Goal: Information Seeking & Learning: Find specific fact

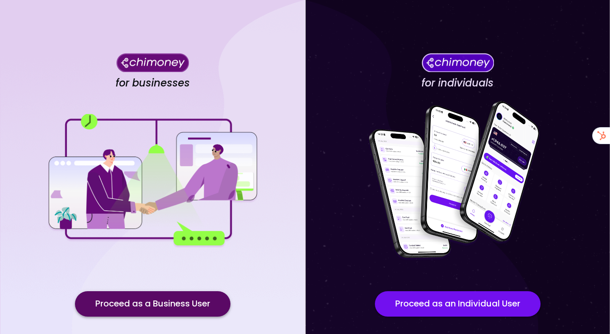
click at [163, 300] on button "Proceed as a Business User" at bounding box center [152, 303] width 155 height 25
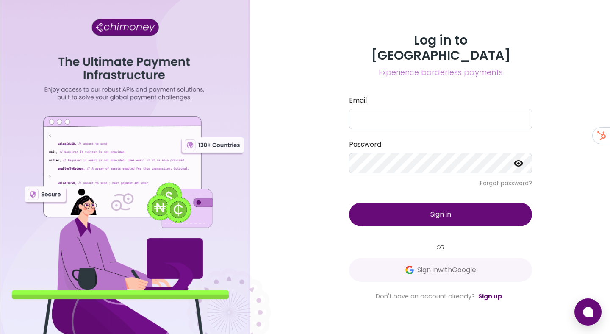
click at [410, 281] on div "Log in to Chimoney Experience borderless payments Email Password Forgot passwor…" at bounding box center [440, 167] width 203 height 268
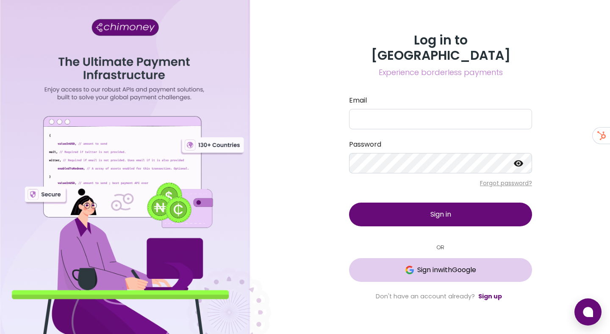
click at [417, 266] on span "Sign in with Google" at bounding box center [446, 270] width 59 height 10
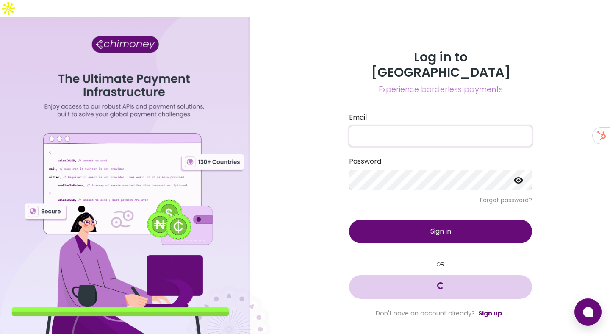
click at [424, 275] on button "Loading..." at bounding box center [440, 287] width 183 height 24
click at [394, 275] on button "Sign in with Google" at bounding box center [440, 287] width 183 height 24
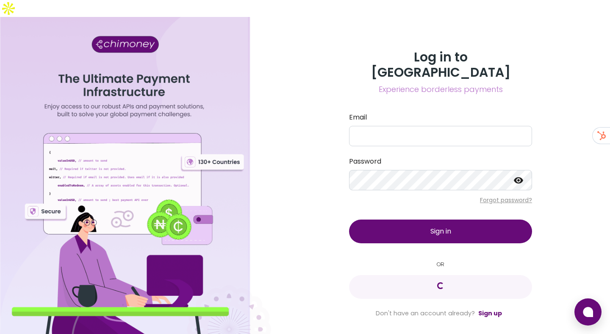
click at [320, 39] on div "Log in to Chimoney Experience borderless payments Email Password Forgot passwor…" at bounding box center [440, 184] width 339 height 334
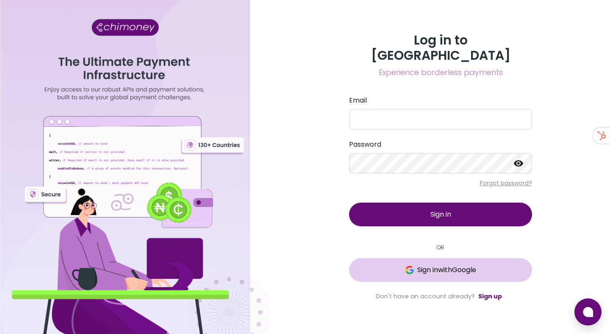
click at [381, 265] on span "Sign in with Google" at bounding box center [440, 270] width 149 height 10
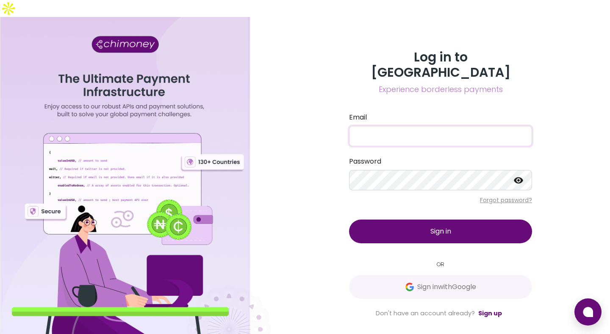
click at [401, 260] on small "OR" at bounding box center [440, 264] width 183 height 8
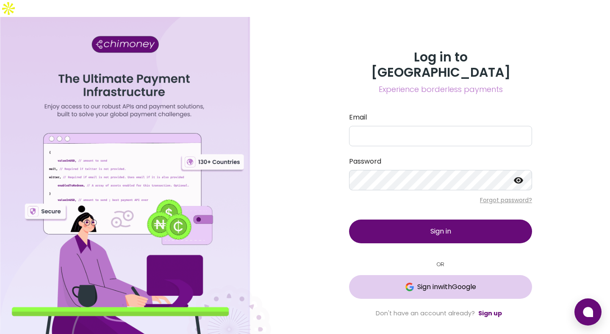
click at [398, 275] on button "Sign in with Google" at bounding box center [440, 287] width 183 height 24
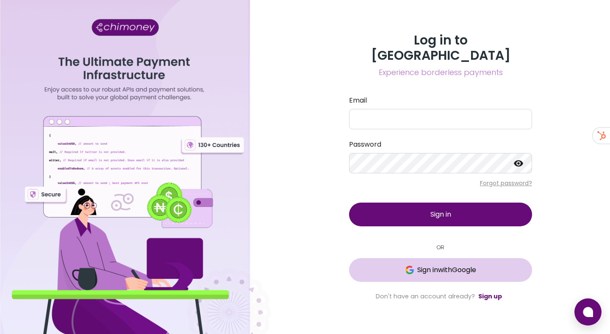
click at [425, 265] on span "Sign in with Google" at bounding box center [446, 270] width 59 height 10
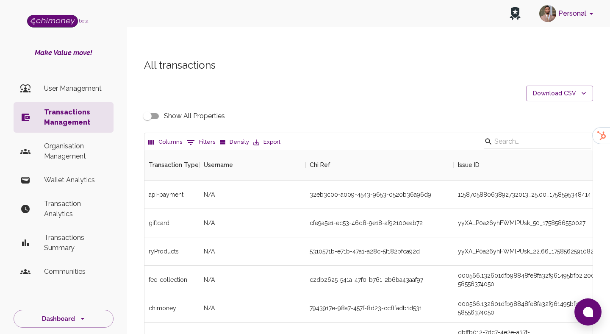
scroll to position [314, 448]
click at [204, 135] on button "0 Filters" at bounding box center [200, 142] width 33 height 14
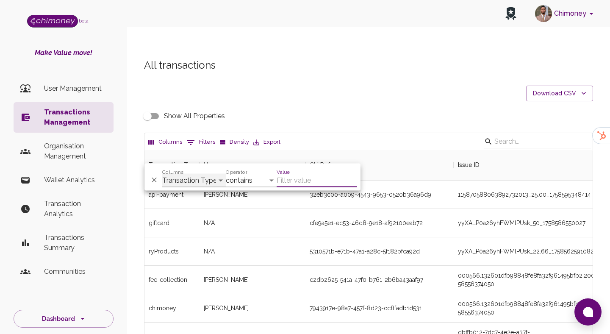
click at [191, 179] on select "Transaction Type Username Chi Ref Issue ID Value Amount Currency Fee ($) FX Rat…" at bounding box center [193, 181] width 63 height 14
select select "email"
click at [162, 174] on select "Transaction Type Username Chi Ref Issue ID Value Amount Currency Fee ($) FX Rat…" at bounding box center [193, 181] width 63 height 14
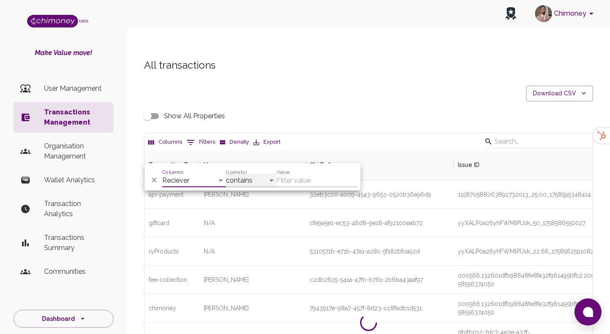
click at [240, 177] on select "contains equals starts with ends with is empty is not empty is any of" at bounding box center [251, 181] width 51 height 14
select select "equals"
click at [226, 174] on select "contains equals starts with ends with is empty is not empty is any of" at bounding box center [251, 181] width 51 height 14
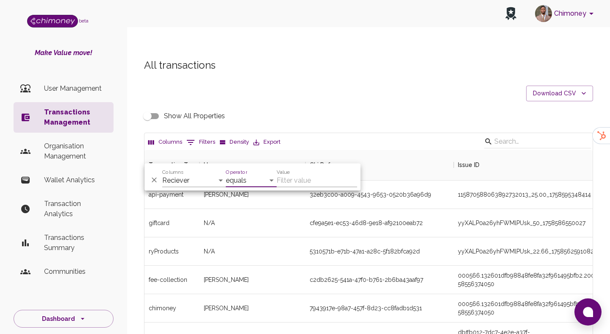
click at [309, 182] on input "Value" at bounding box center [316, 181] width 80 height 14
paste input "[EMAIL_ADDRESS][DOMAIN_NAME]"
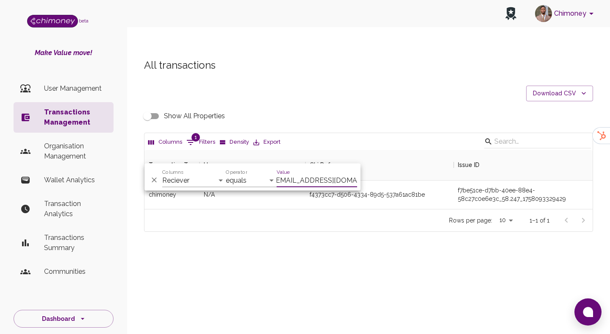
scroll to position [59, 448]
type input "[EMAIL_ADDRESS][DOMAIN_NAME]"
click at [420, 227] on div "All transactions Download CSV Show All Properties Columns 1 Filters Density Exp…" at bounding box center [368, 159] width 483 height 243
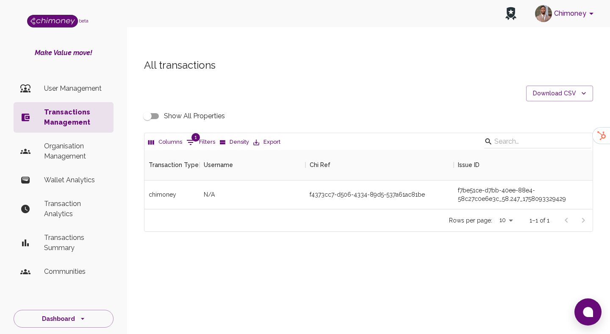
click at [157, 108] on input "Show All Properties" at bounding box center [147, 116] width 48 height 16
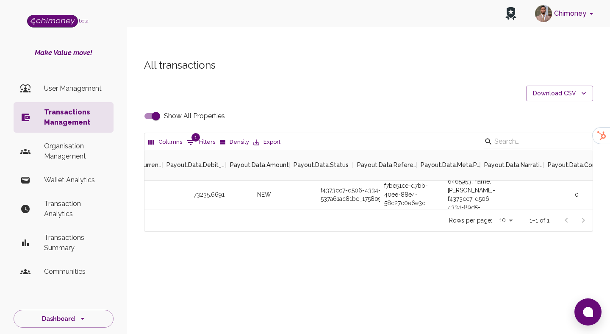
scroll to position [0, 2266]
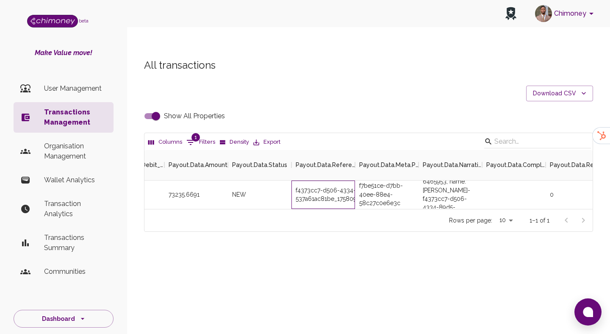
click at [325, 180] on div "f4373cc7-d506-4334-89d5-537a61ac81be_1758093489744" at bounding box center [322, 194] width 63 height 28
copy div "f4373cc7-d506-4334-89d5-537a61ac81be_1758093489744"
click at [149, 108] on input "Show All Properties" at bounding box center [156, 116] width 48 height 16
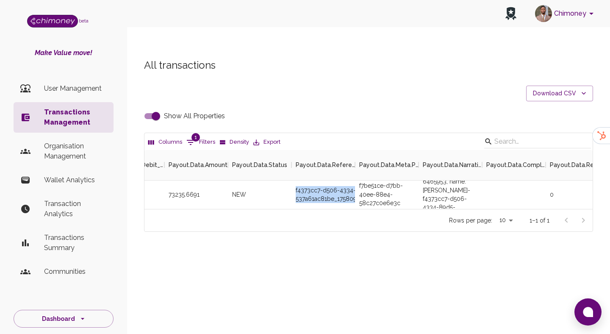
checkbox input "false"
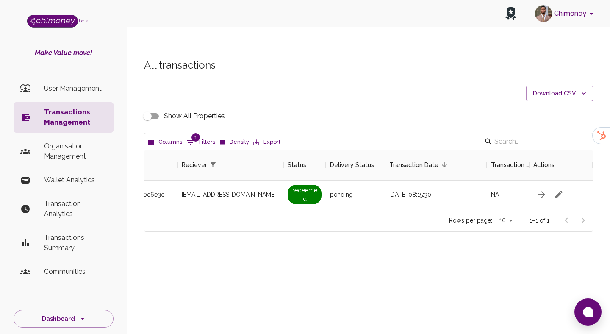
scroll to position [0, 737]
click at [197, 133] on span "1" at bounding box center [195, 137] width 8 height 8
select select "email"
select select "equals"
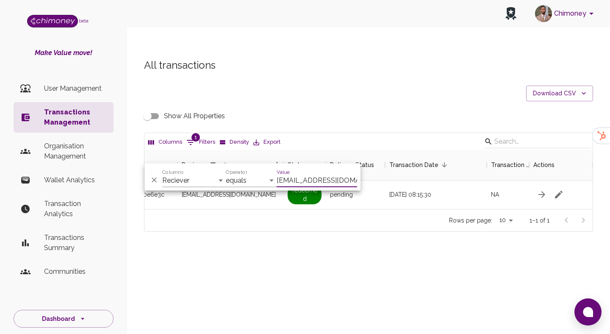
scroll to position [0, 3]
click at [332, 179] on input "amehregina88@gmail.com" at bounding box center [316, 181] width 80 height 14
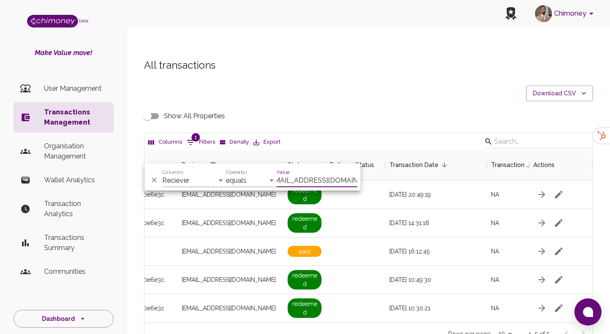
type input "muragwavictor0@gmail.com"
click at [353, 265] on div at bounding box center [355, 279] width 59 height 28
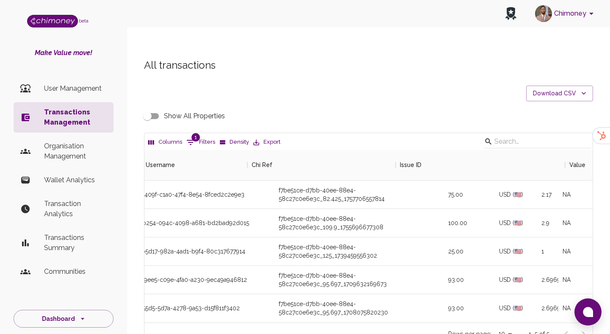
scroll to position [0, 0]
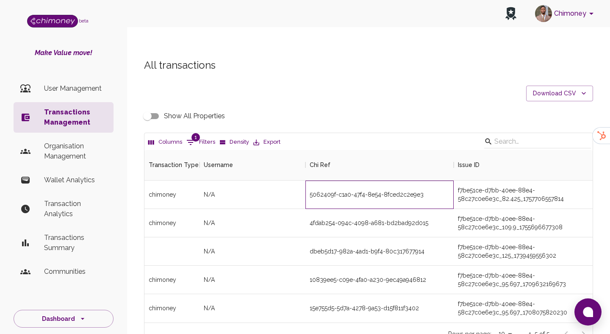
click at [326, 180] on div "5062409f-c1a0-47f4-8e54-8fced2c2e9e3" at bounding box center [379, 194] width 148 height 28
copy div "5062409f-c1a0-47f4-8e54-8fced2c2e9e3"
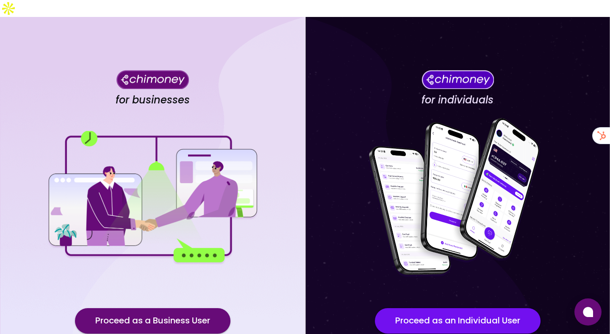
click at [164, 289] on div "for businesses Proceed as a Business User" at bounding box center [152, 208] width 305 height 383
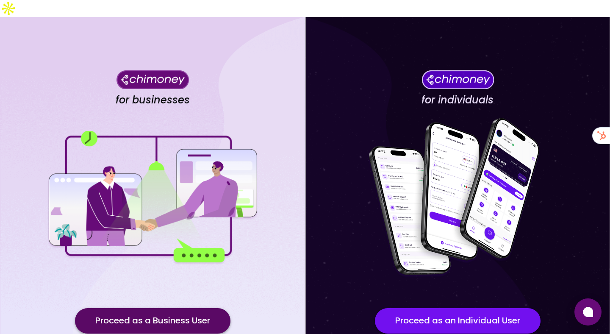
click at [162, 308] on button "Proceed as a Business User" at bounding box center [152, 320] width 155 height 25
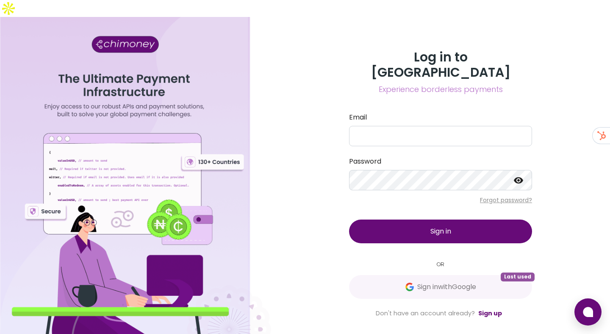
click at [481, 277] on div "Log in to Chimoney Experience borderless payments Email Password Forgot passwor…" at bounding box center [440, 184] width 203 height 268
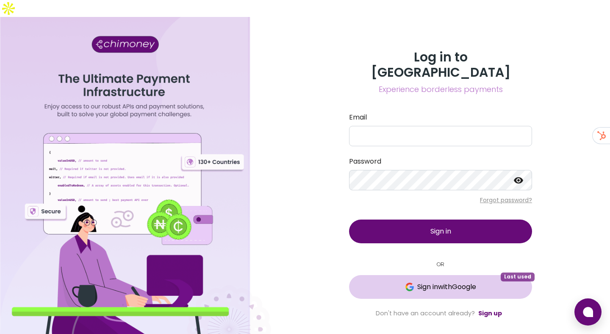
click at [476, 281] on span "Sign in with Google" at bounding box center [446, 286] width 59 height 10
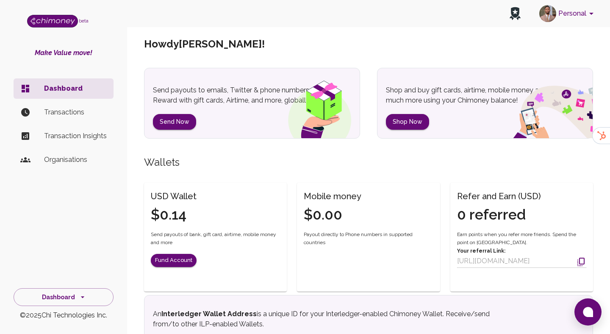
scroll to position [54, 0]
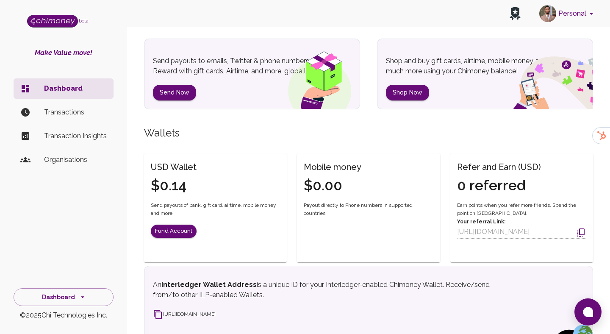
click at [585, 20] on button "Personal" at bounding box center [567, 14] width 64 height 22
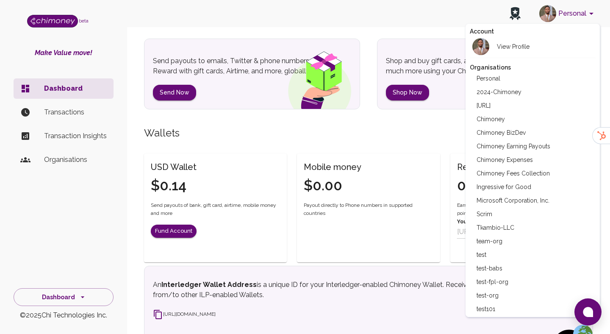
click at [502, 115] on li "Chimoney" at bounding box center [532, 119] width 126 height 14
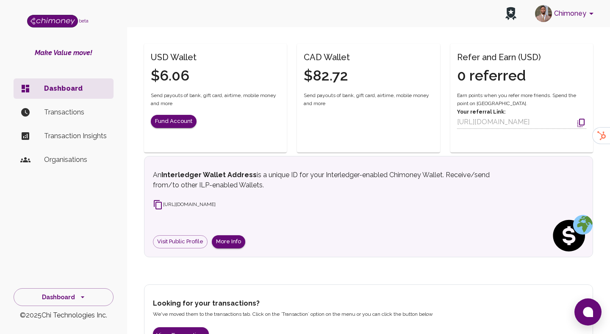
scroll to position [175, 0]
